Goal: Check status: Check status

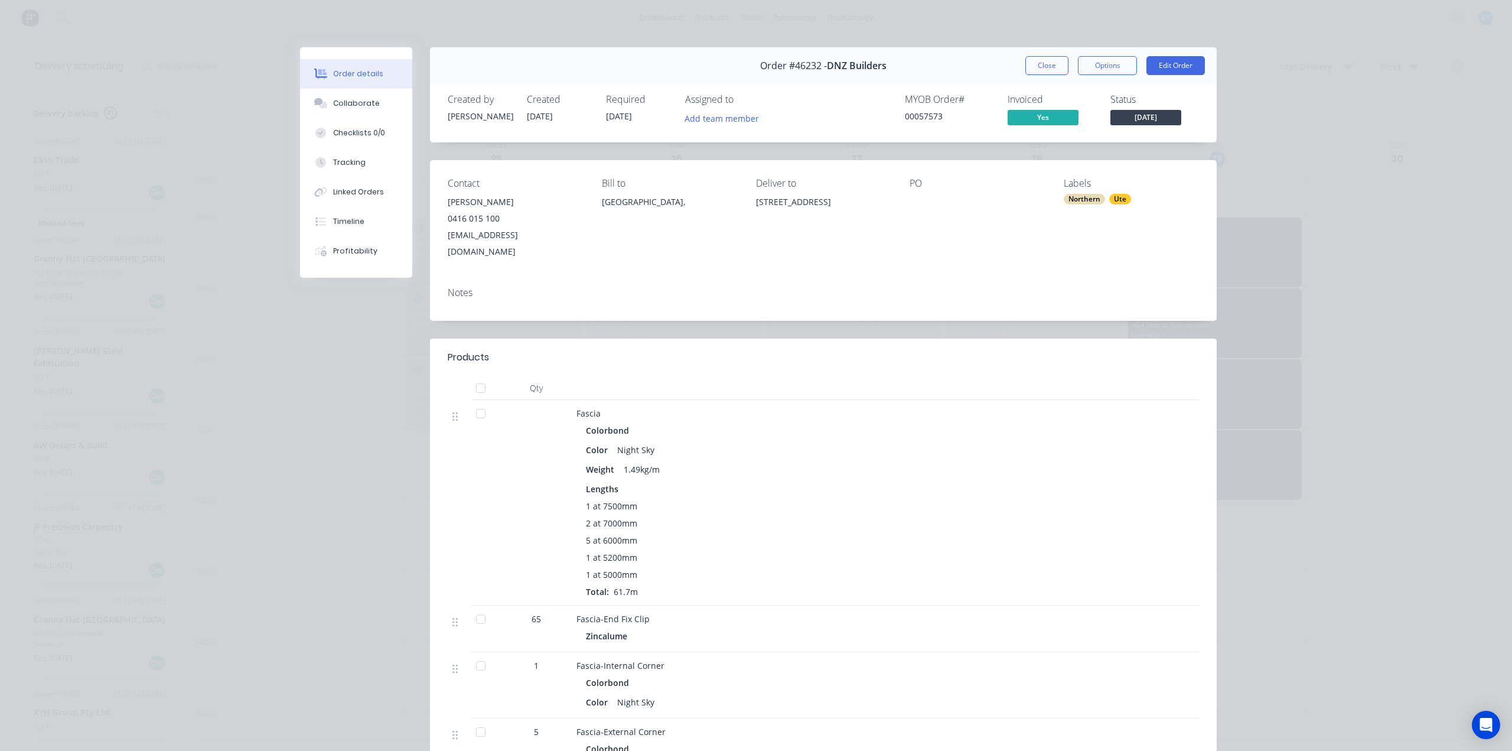
scroll to position [315, 0]
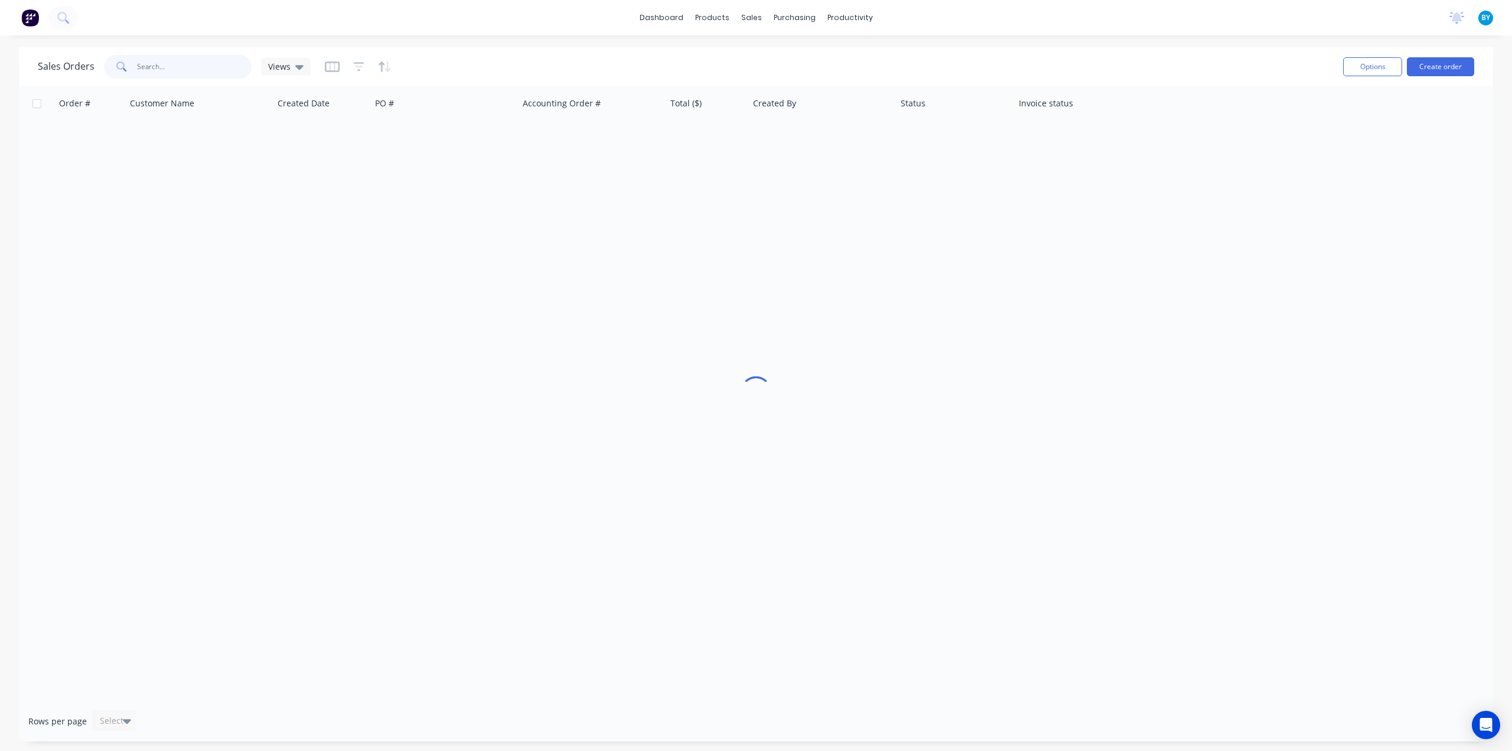
click at [146, 63] on input "text" at bounding box center [194, 67] width 115 height 24
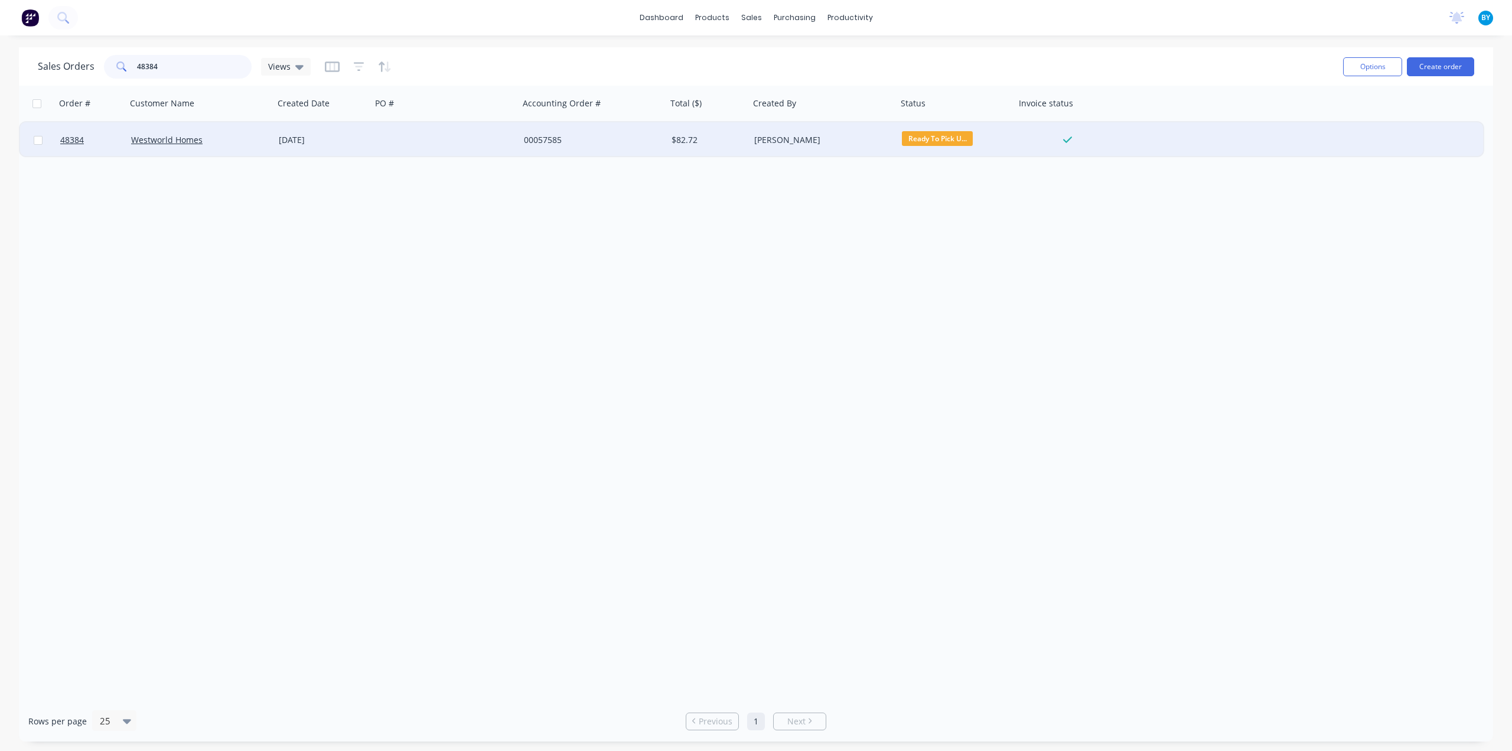
type input "48384"
click at [470, 147] on div at bounding box center [446, 139] width 148 height 35
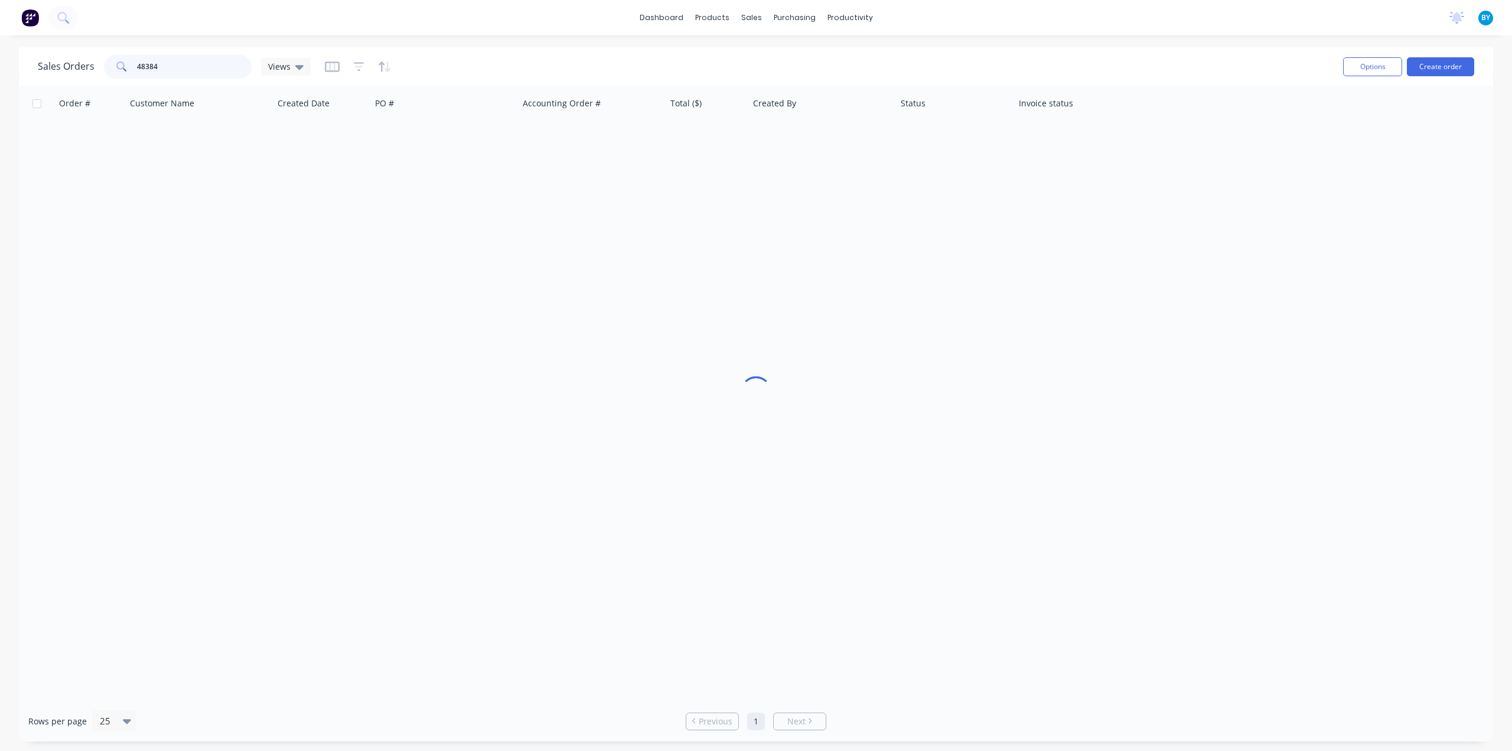
drag, startPoint x: 197, startPoint y: 63, endPoint x: 22, endPoint y: 47, distance: 175.0
click at [22, 47] on div "Sales Orders 48384 Views Options Create order" at bounding box center [756, 66] width 1474 height 38
type input "48473"
